Goal: Task Accomplishment & Management: Use online tool/utility

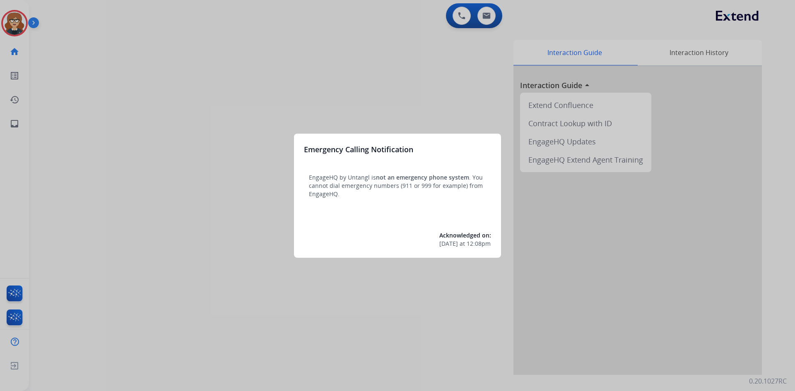
click at [257, 88] on div at bounding box center [397, 195] width 795 height 391
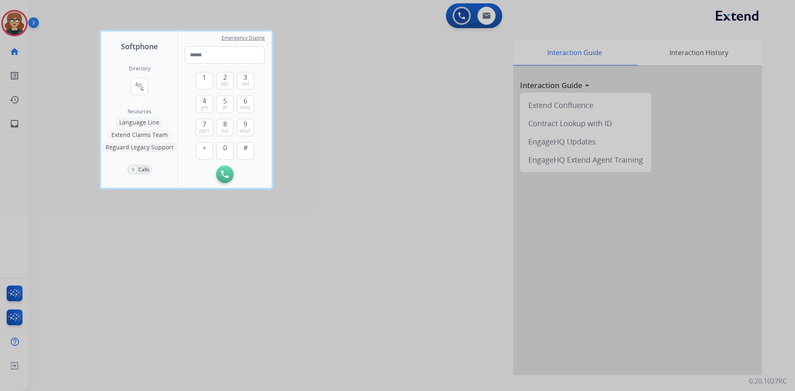
click at [16, 17] on div at bounding box center [397, 195] width 795 height 391
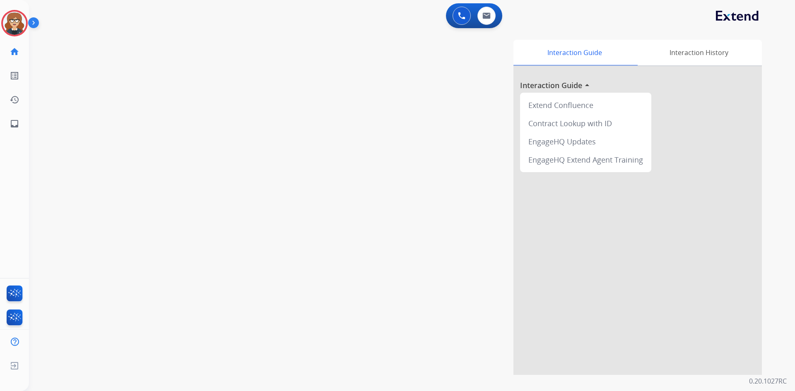
click at [31, 22] on img at bounding box center [35, 25] width 14 height 16
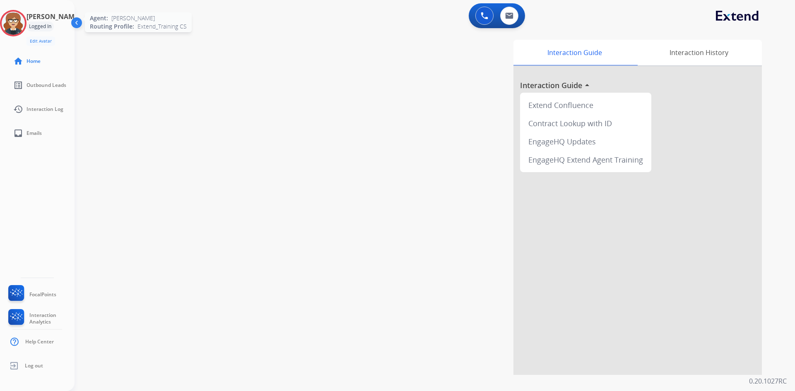
click at [12, 20] on img at bounding box center [13, 23] width 23 height 23
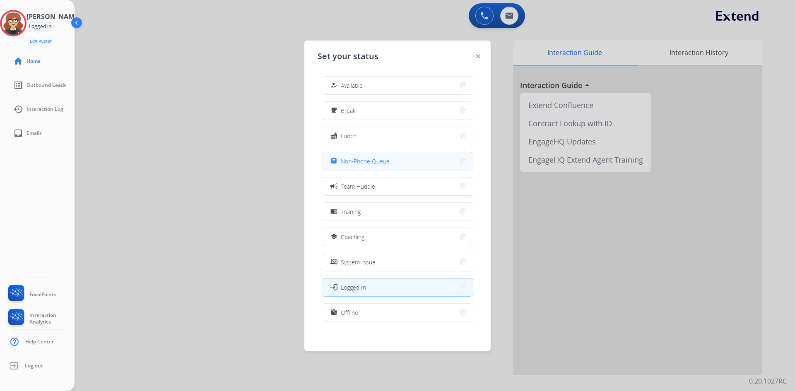
click at [371, 169] on button "assignment Non-Phone Queue" at bounding box center [397, 161] width 151 height 18
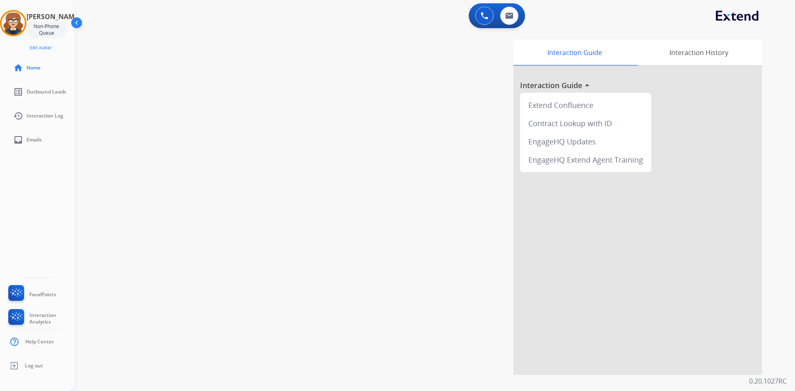
click at [254, 124] on div "swap_horiz Break voice bridge close_fullscreen Connect 3-Way Call merge_type Se…" at bounding box center [425, 202] width 701 height 345
click at [350, 67] on div "Interaction Guide Interaction History Interaction Guide arrow_drop_up Extend Co…" at bounding box center [538, 207] width 447 height 335
click at [513, 16] on img at bounding box center [509, 15] width 8 height 7
select select "**********"
